Goal: Check status: Check status

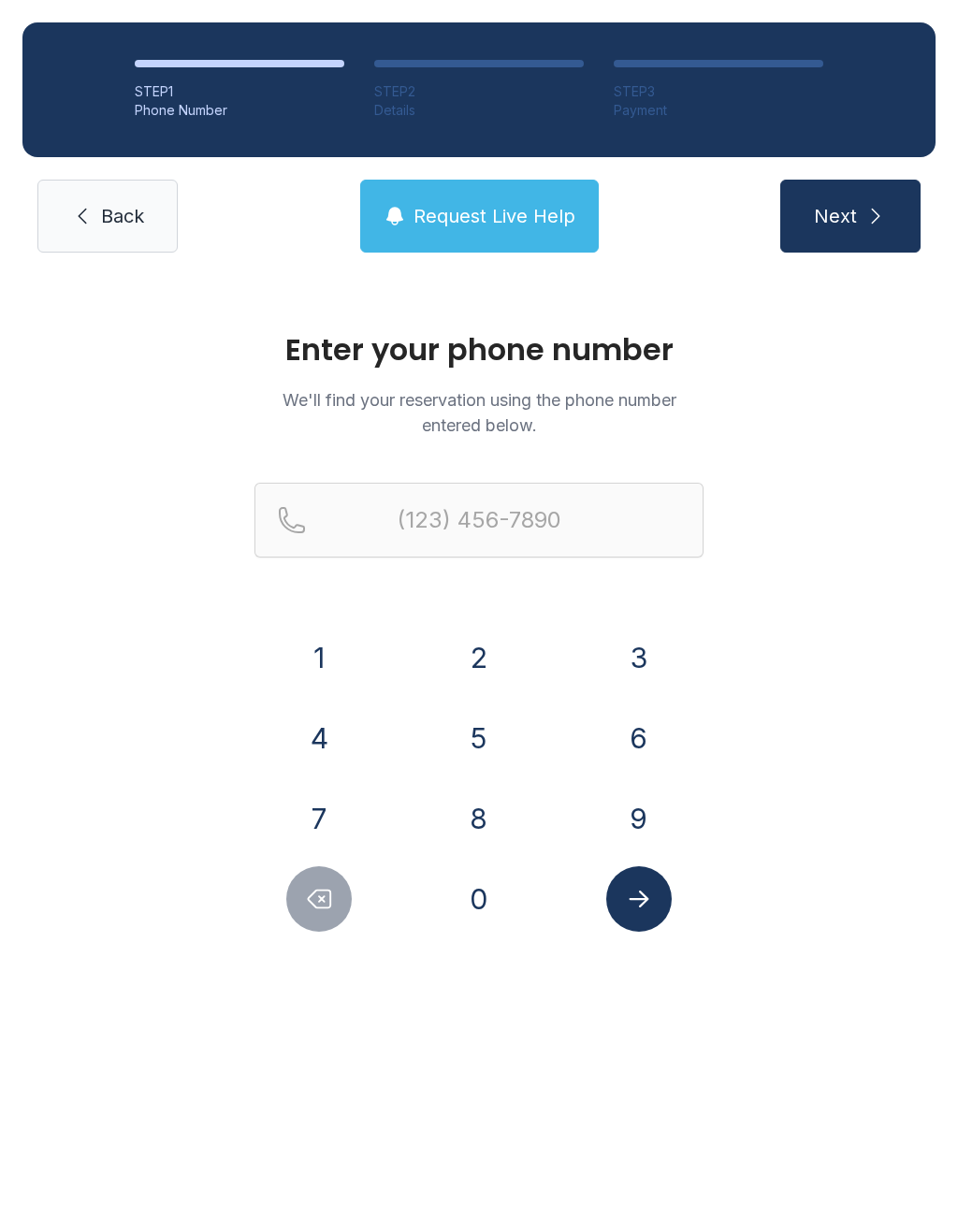
click at [500, 803] on button "8" at bounding box center [479, 818] width 65 height 65
click at [333, 807] on button "7" at bounding box center [318, 818] width 65 height 65
click at [476, 880] on button "0" at bounding box center [479, 899] width 65 height 65
click at [664, 651] on button "3" at bounding box center [639, 657] width 65 height 65
click at [357, 642] on div "1" at bounding box center [319, 657] width 130 height 65
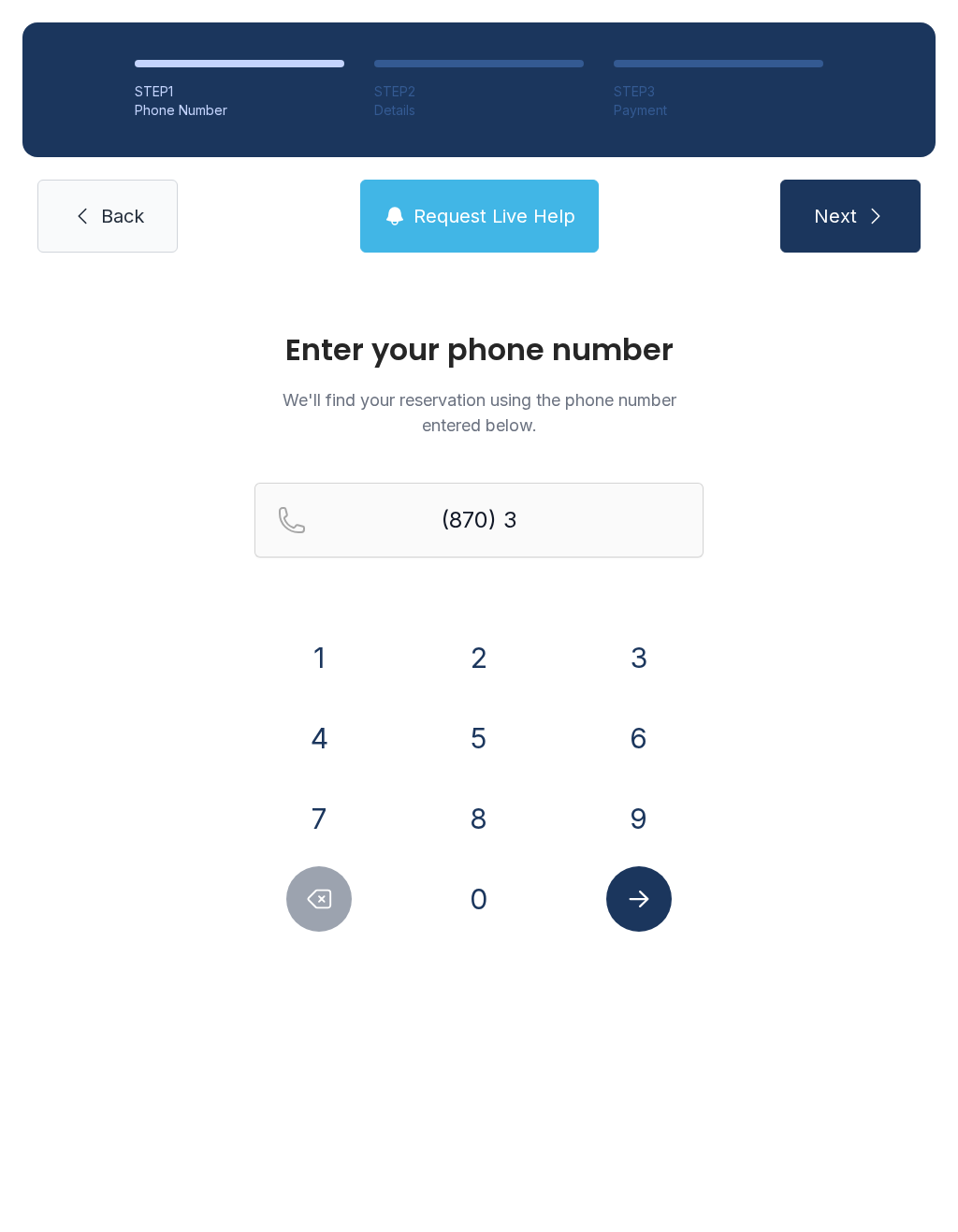
click at [329, 663] on button "1" at bounding box center [318, 657] width 65 height 65
click at [335, 804] on button "7" at bounding box center [318, 818] width 65 height 65
click at [500, 889] on button "0" at bounding box center [479, 899] width 65 height 65
click at [321, 727] on button "4" at bounding box center [318, 737] width 65 height 65
click at [480, 891] on button "0" at bounding box center [479, 899] width 65 height 65
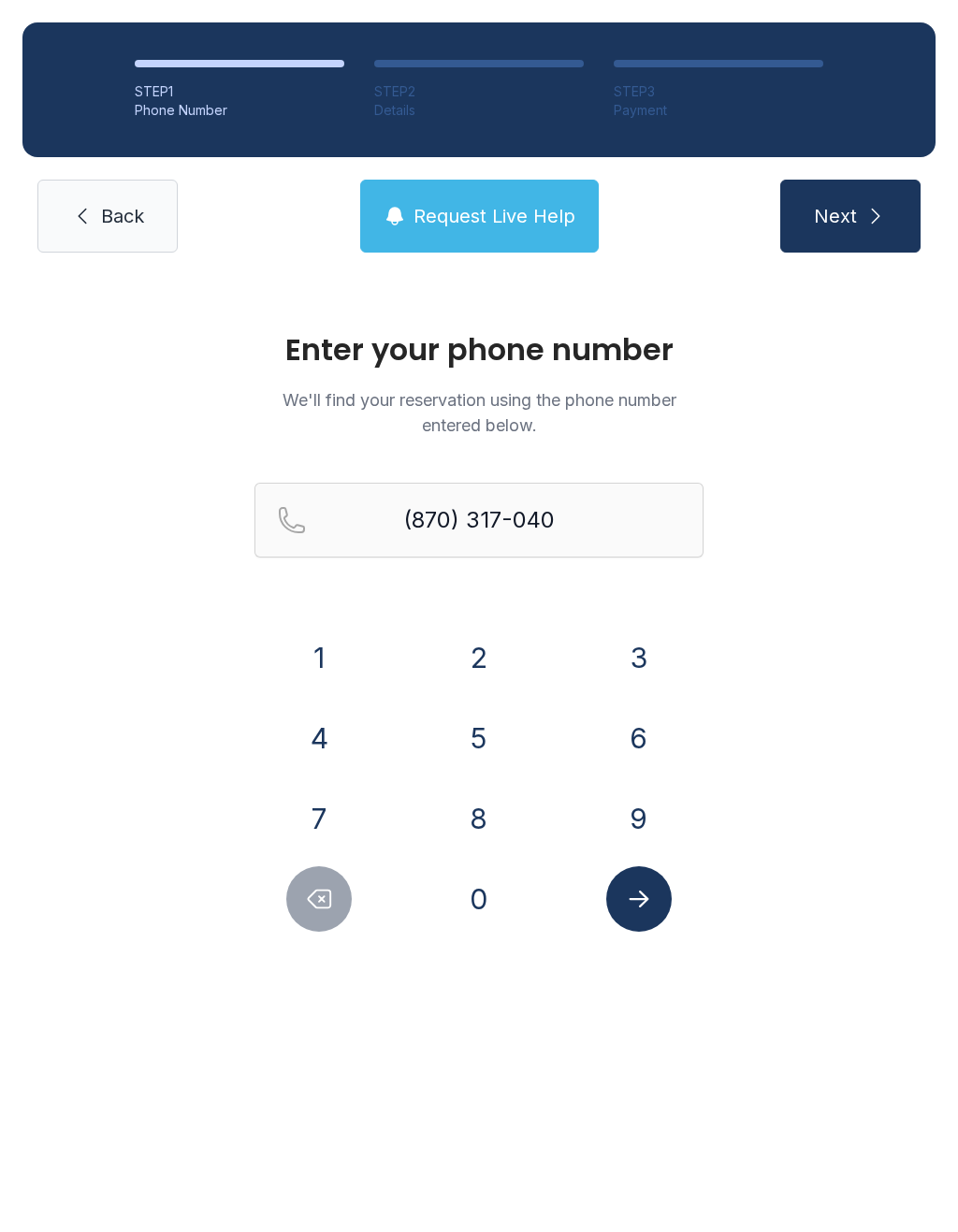
click at [479, 891] on button "0" at bounding box center [479, 899] width 65 height 65
type input "[PHONE_NUMBER]"
click at [646, 892] on icon "Submit lookup form" at bounding box center [639, 899] width 28 height 28
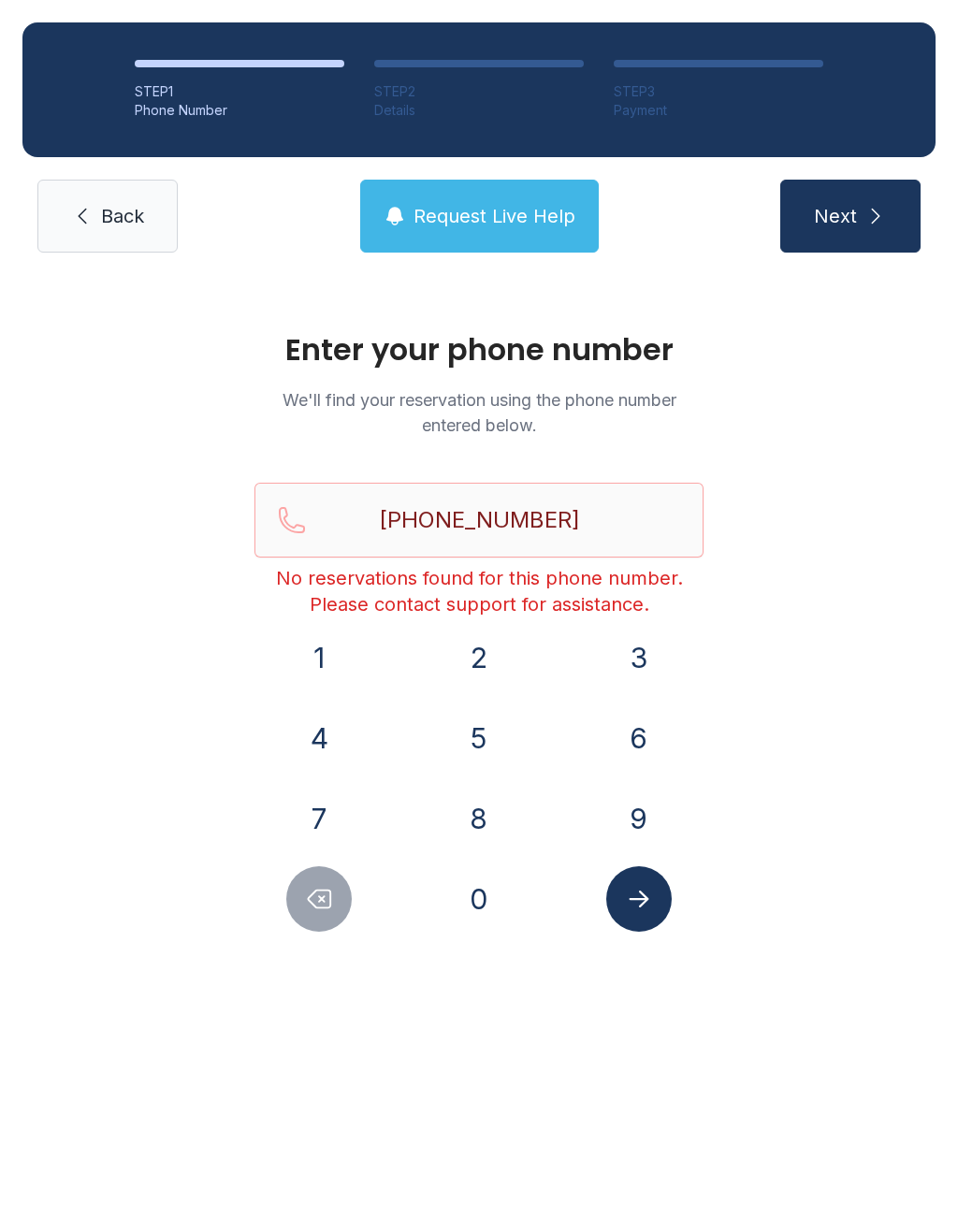
click at [515, 241] on button "Request Live Help" at bounding box center [479, 216] width 239 height 73
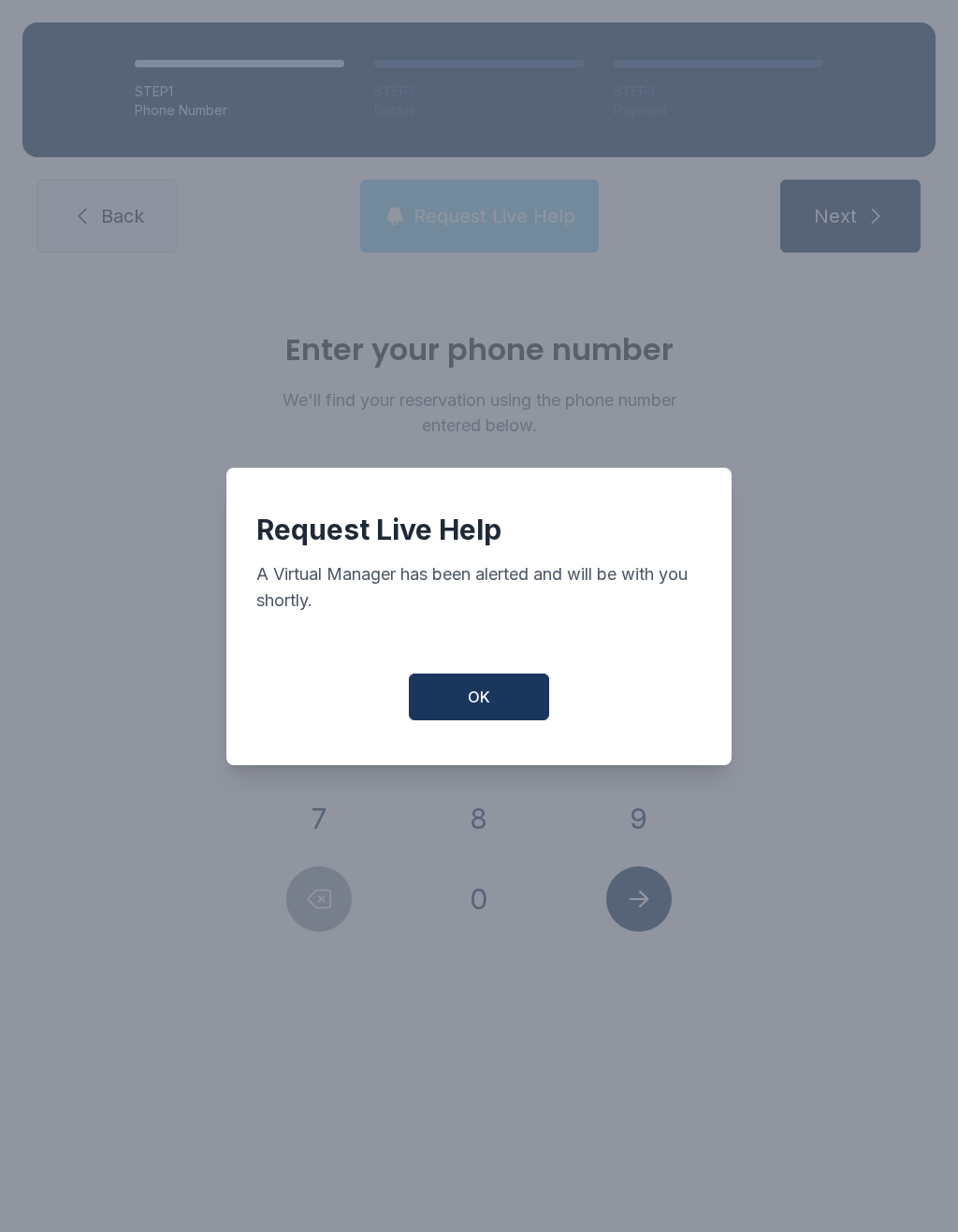
click at [511, 701] on button "OK" at bounding box center [479, 696] width 140 height 46
